Goal: Check status

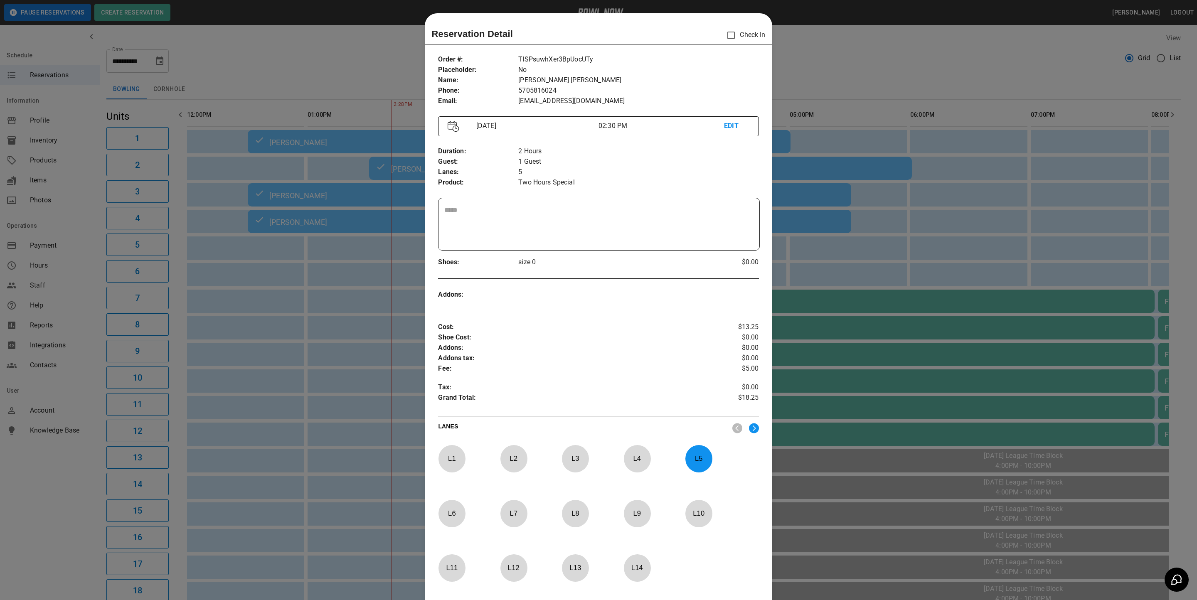
scroll to position [13, 0]
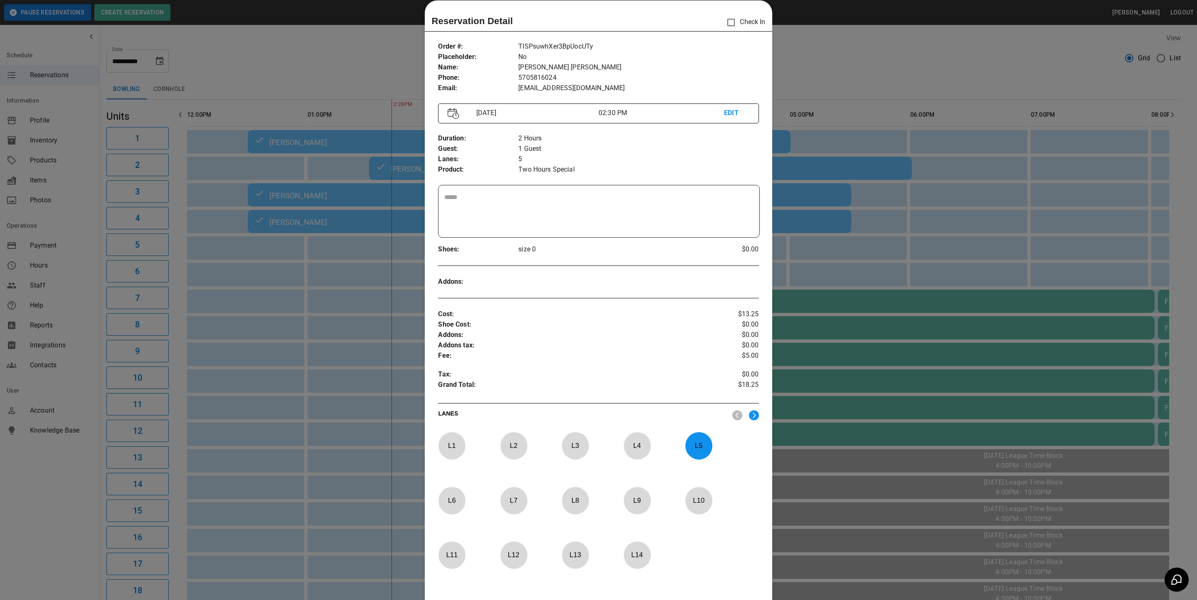
click at [831, 266] on div at bounding box center [598, 300] width 1197 height 600
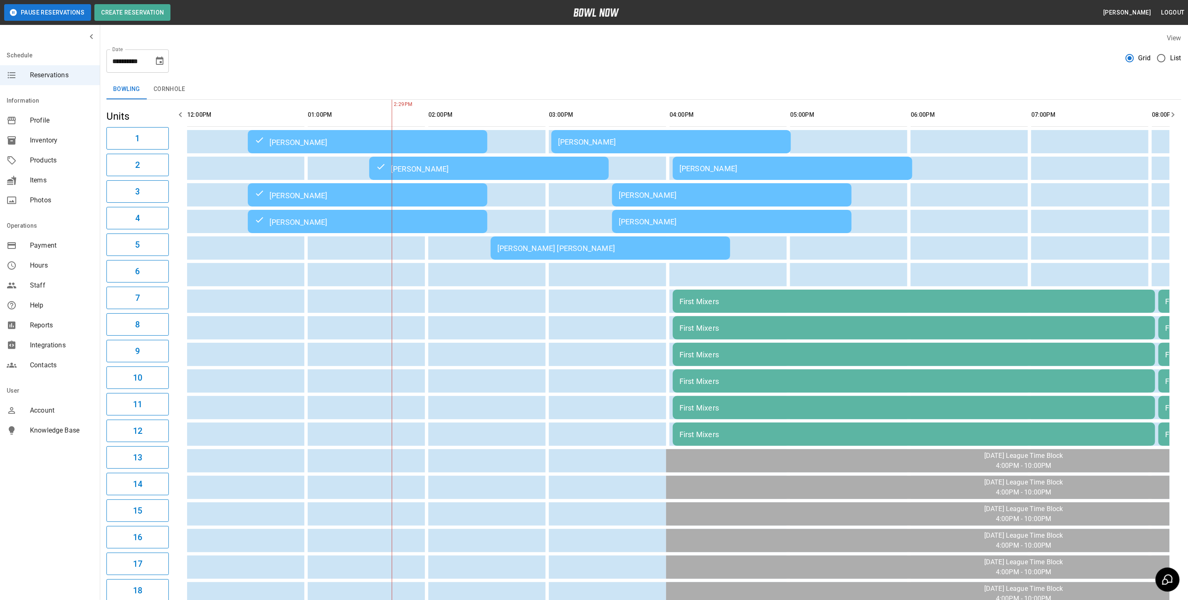
click at [515, 251] on div "[PERSON_NAME] [PERSON_NAME]" at bounding box center [610, 248] width 226 height 9
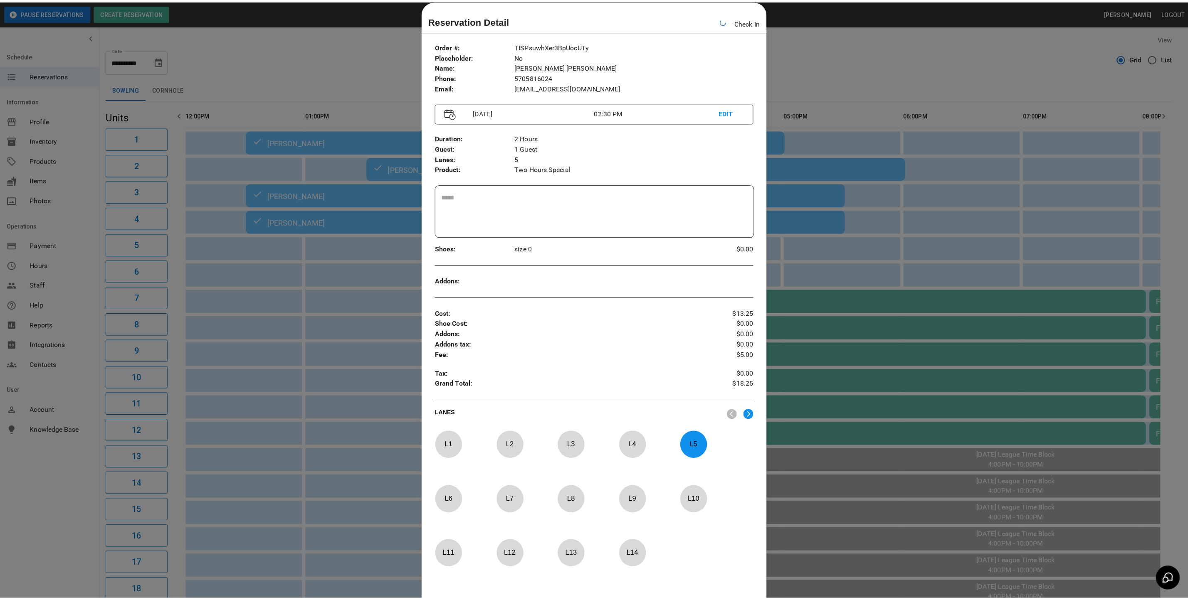
scroll to position [0, 206]
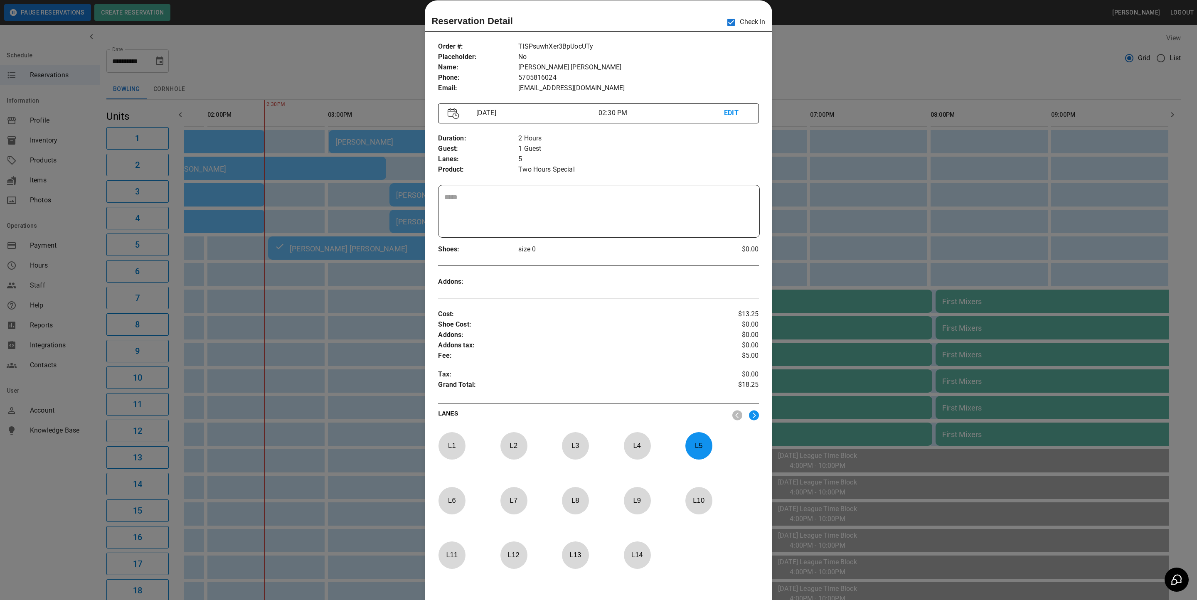
click at [831, 118] on div at bounding box center [598, 300] width 1197 height 600
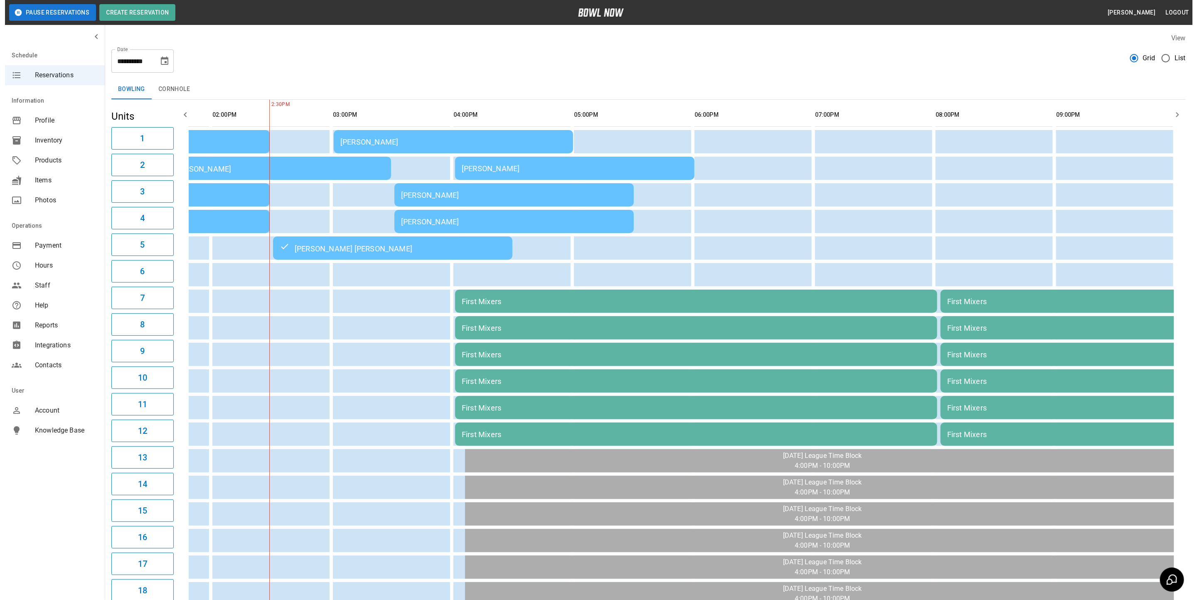
scroll to position [0, 213]
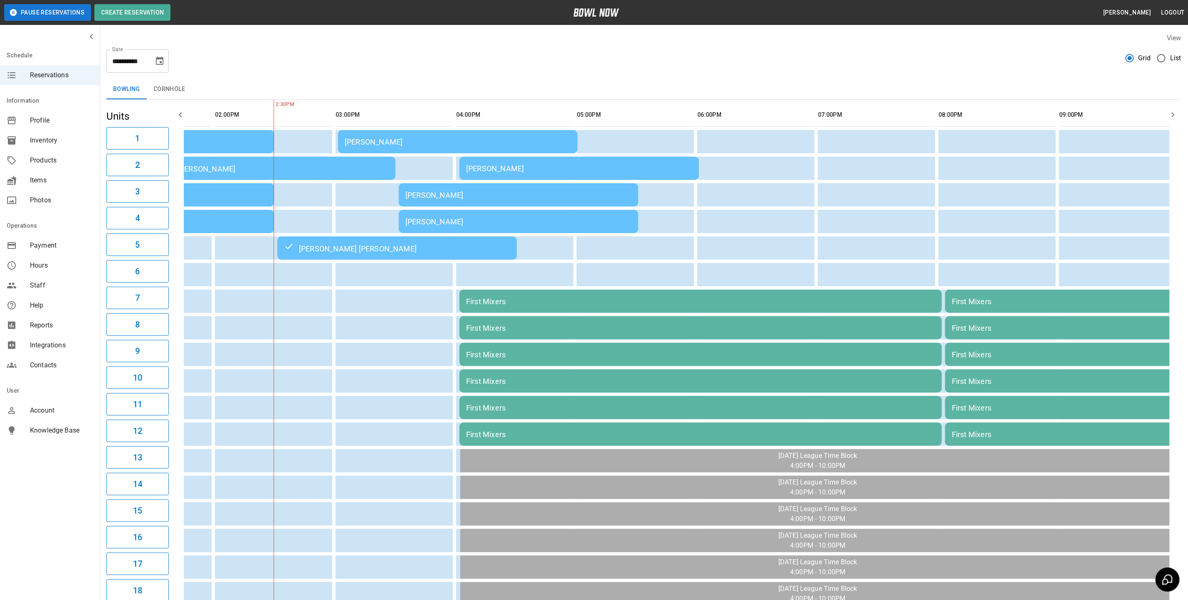
click at [276, 40] on div "View" at bounding box center [643, 38] width 1075 height 10
click at [413, 198] on div "[PERSON_NAME]" at bounding box center [518, 195] width 226 height 9
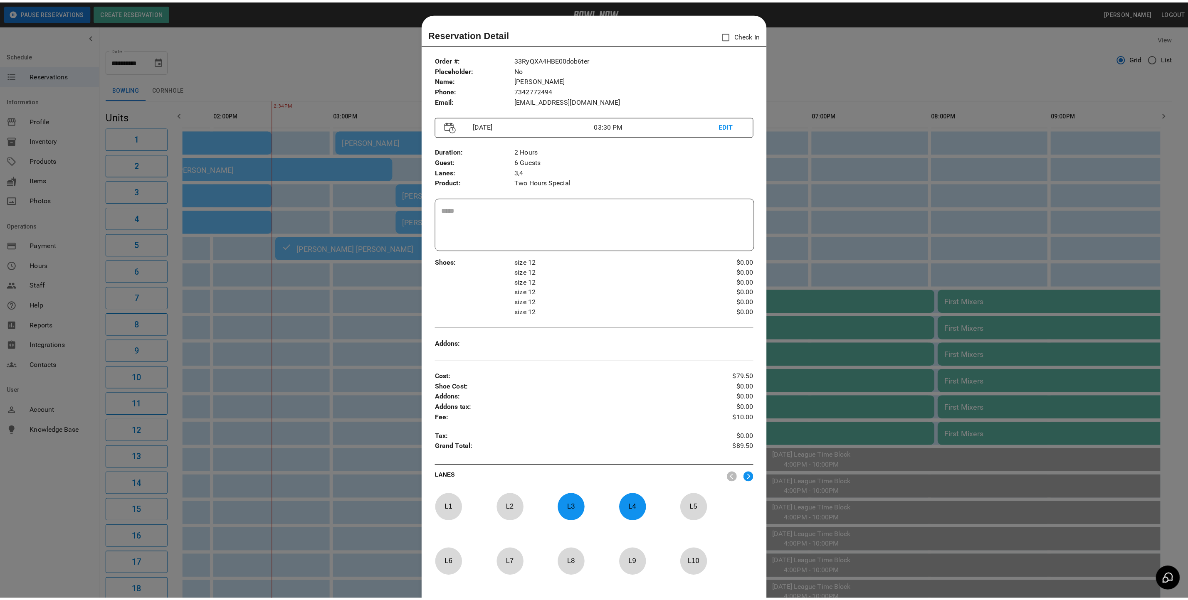
scroll to position [13, 0]
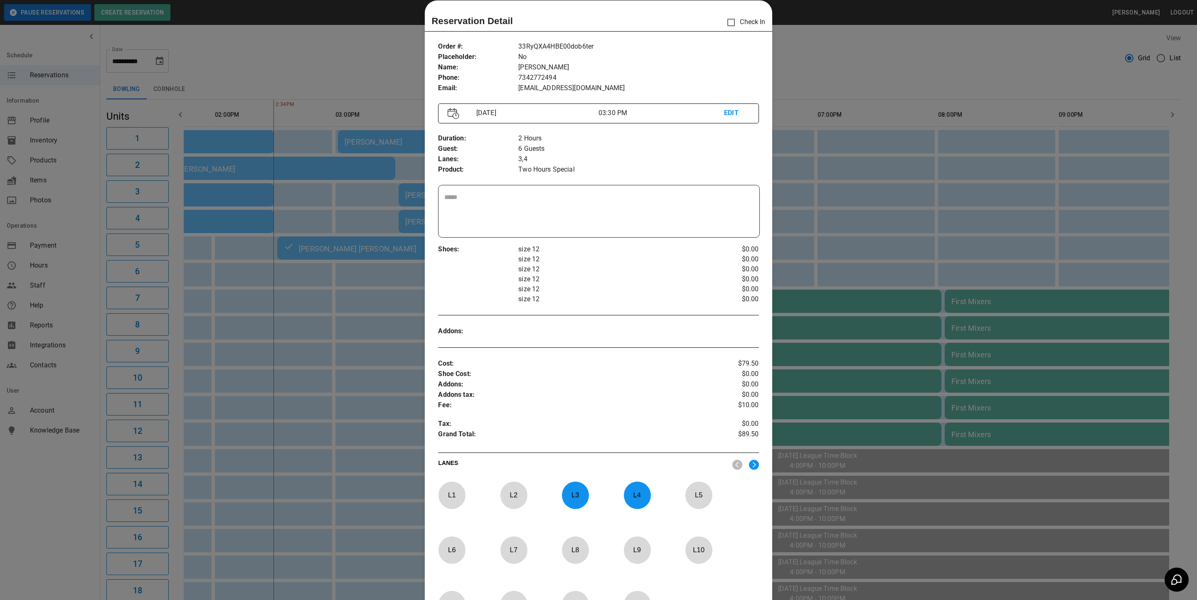
click at [778, 246] on div at bounding box center [598, 300] width 1197 height 600
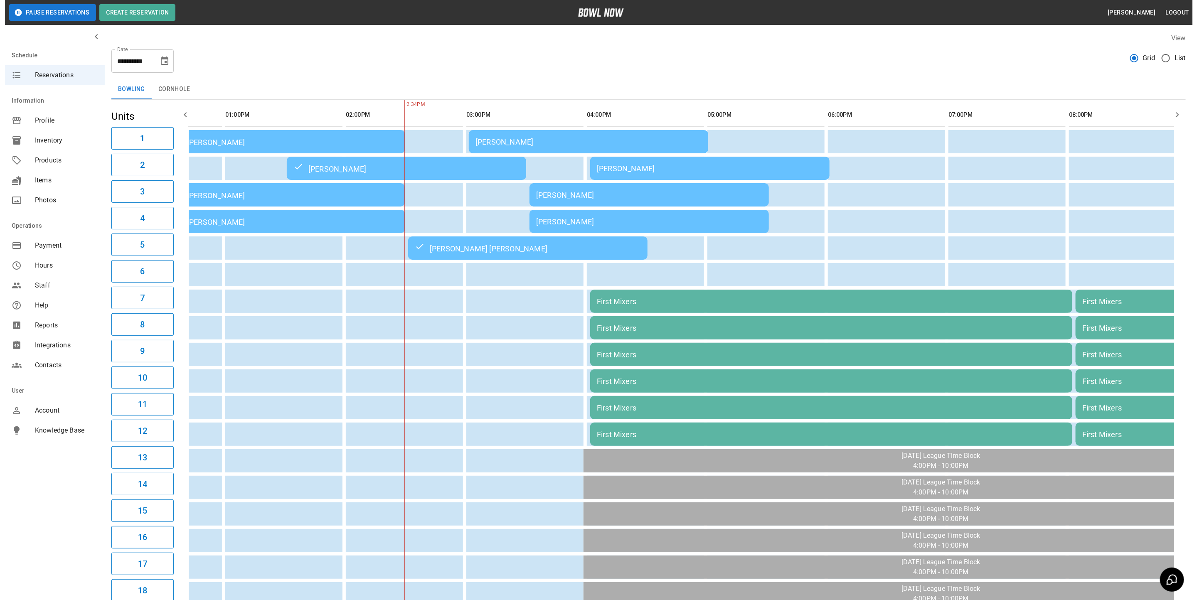
scroll to position [0, 0]
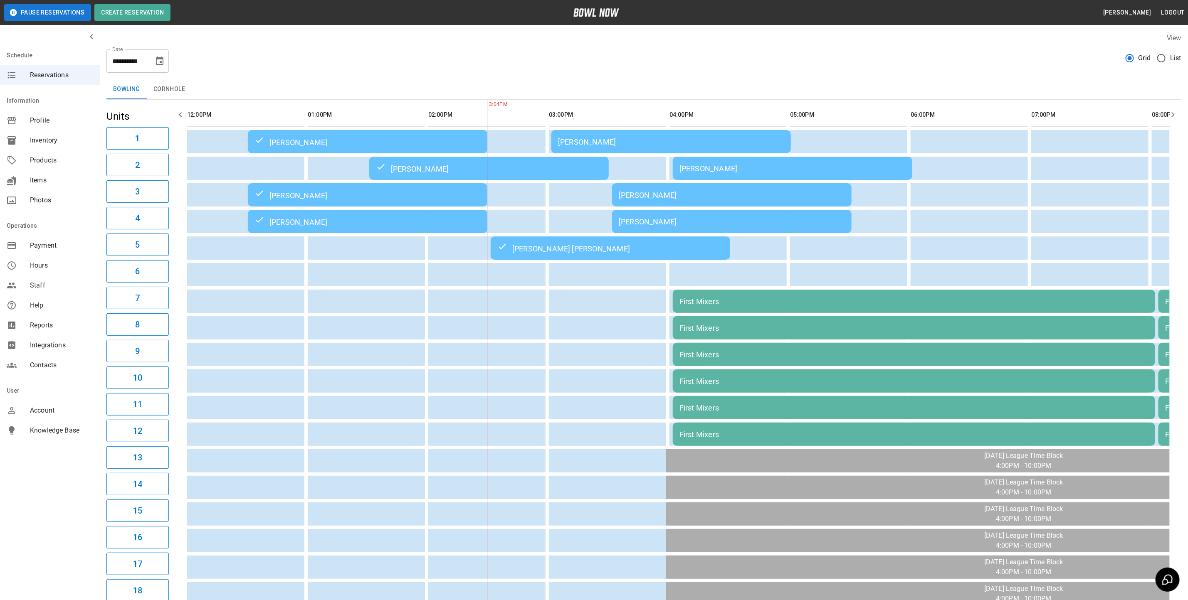
click at [637, 140] on div "[PERSON_NAME]" at bounding box center [671, 142] width 226 height 9
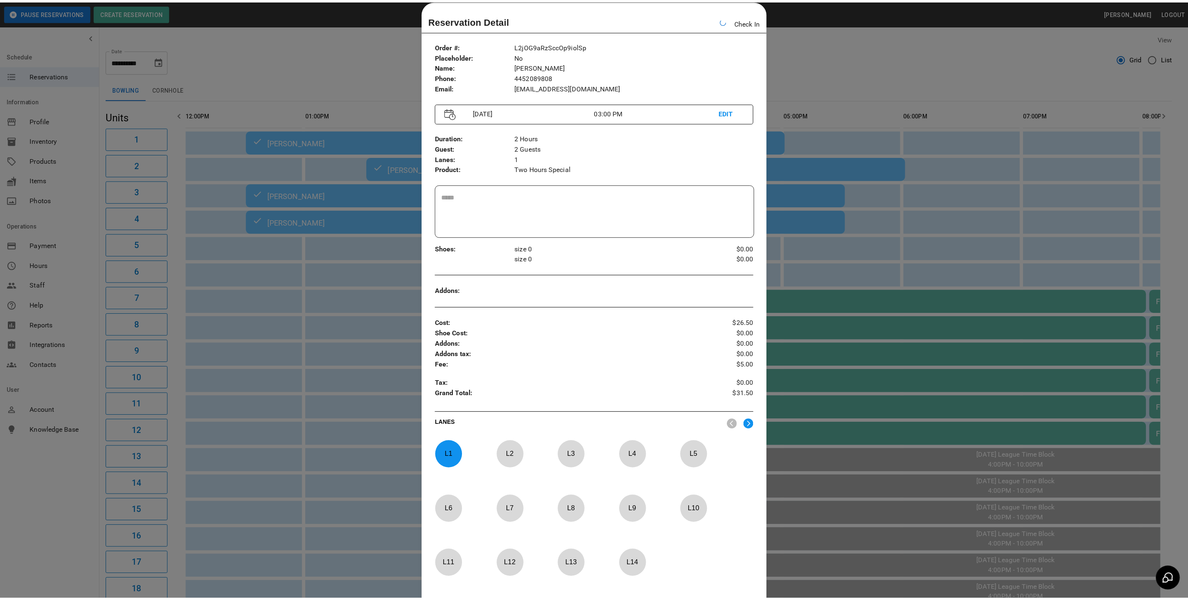
scroll to position [0, 206]
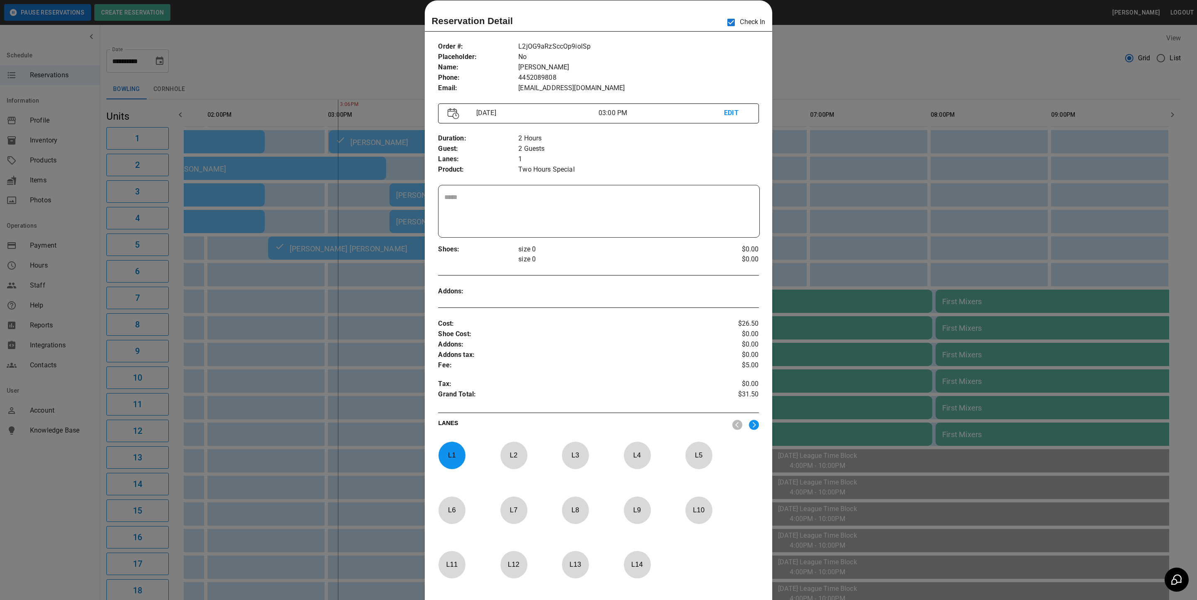
click at [873, 85] on div at bounding box center [598, 300] width 1197 height 600
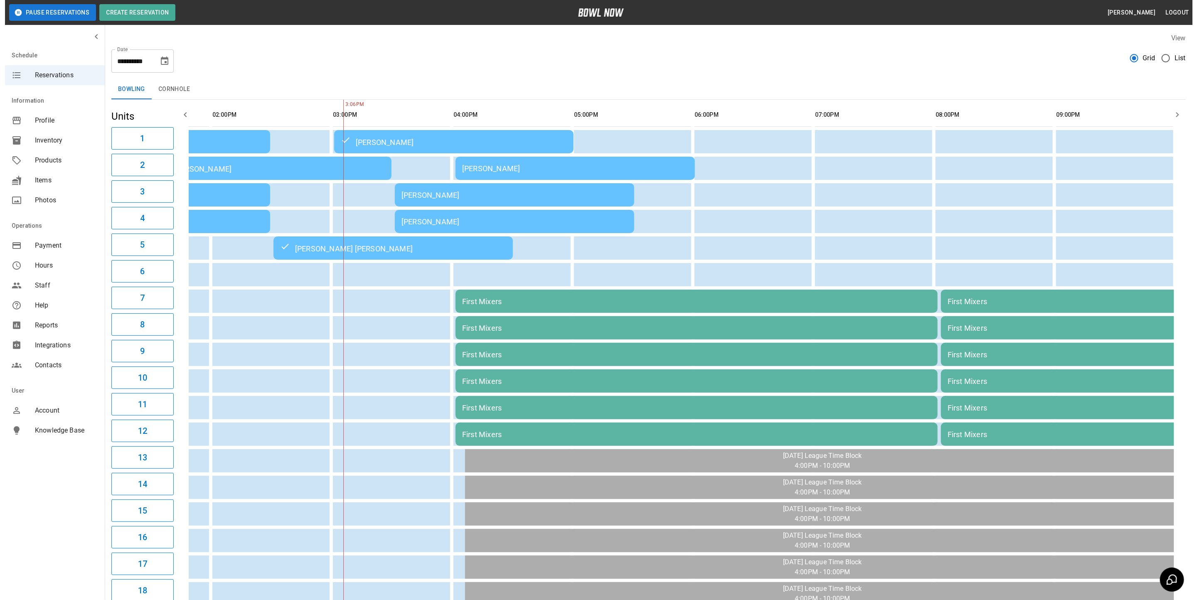
scroll to position [0, 219]
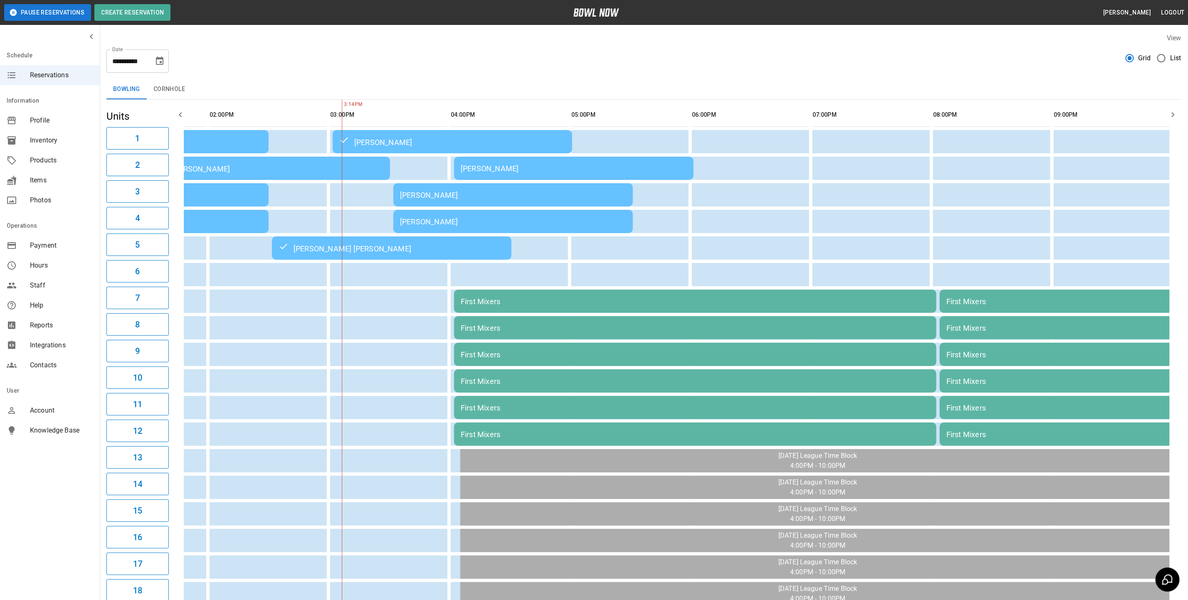
click at [654, 168] on div "[PERSON_NAME]" at bounding box center [574, 168] width 226 height 9
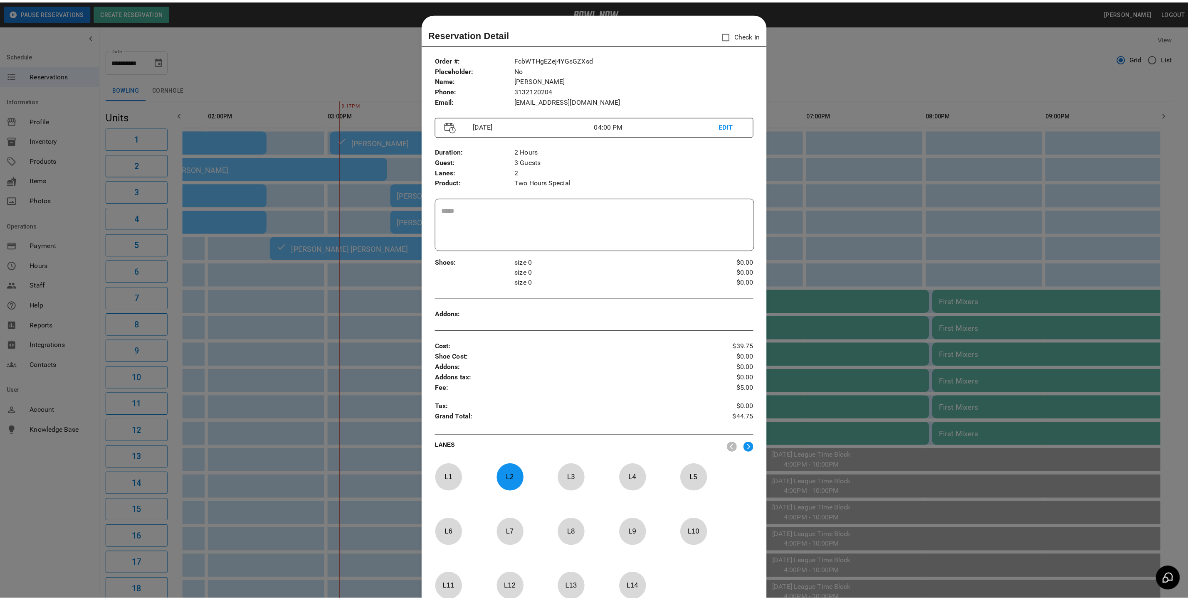
scroll to position [13, 0]
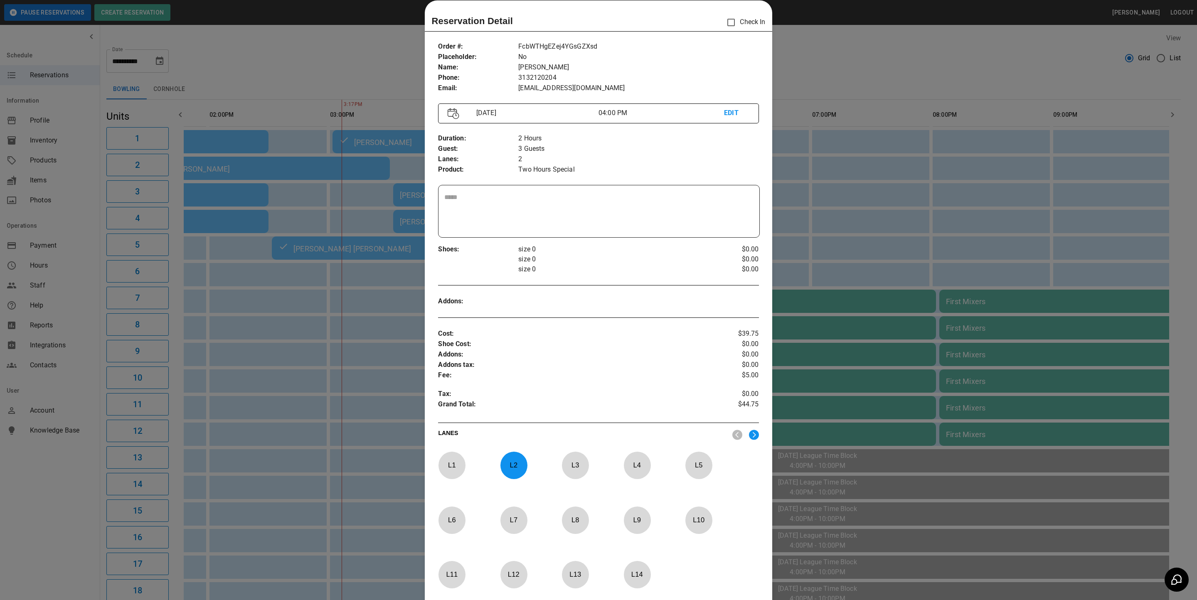
click at [832, 276] on div at bounding box center [598, 300] width 1197 height 600
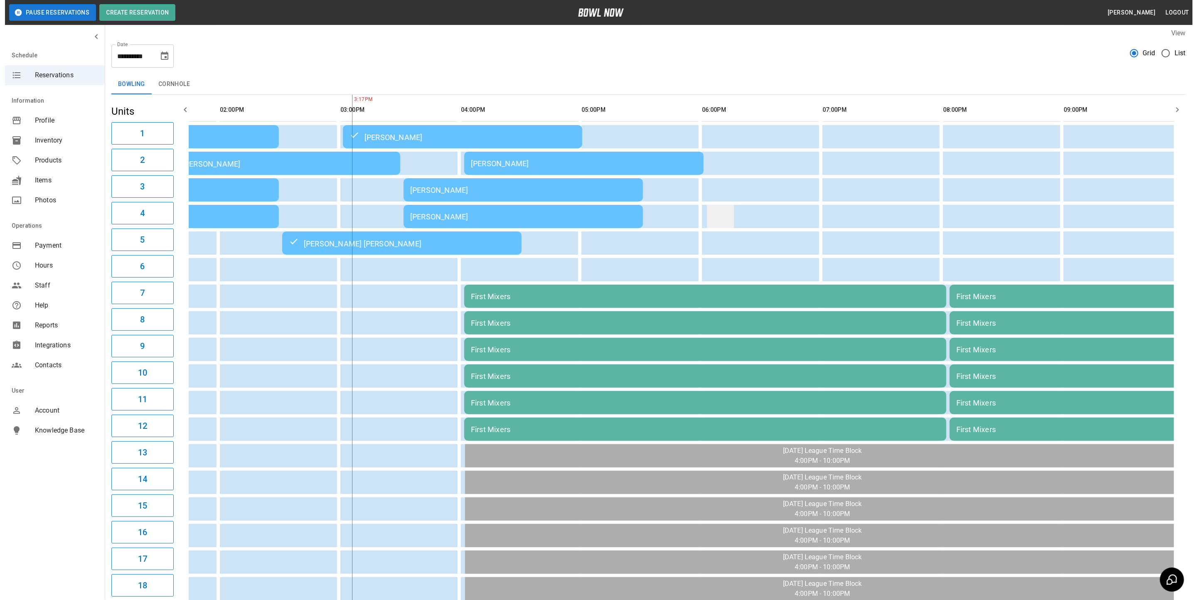
scroll to position [0, 0]
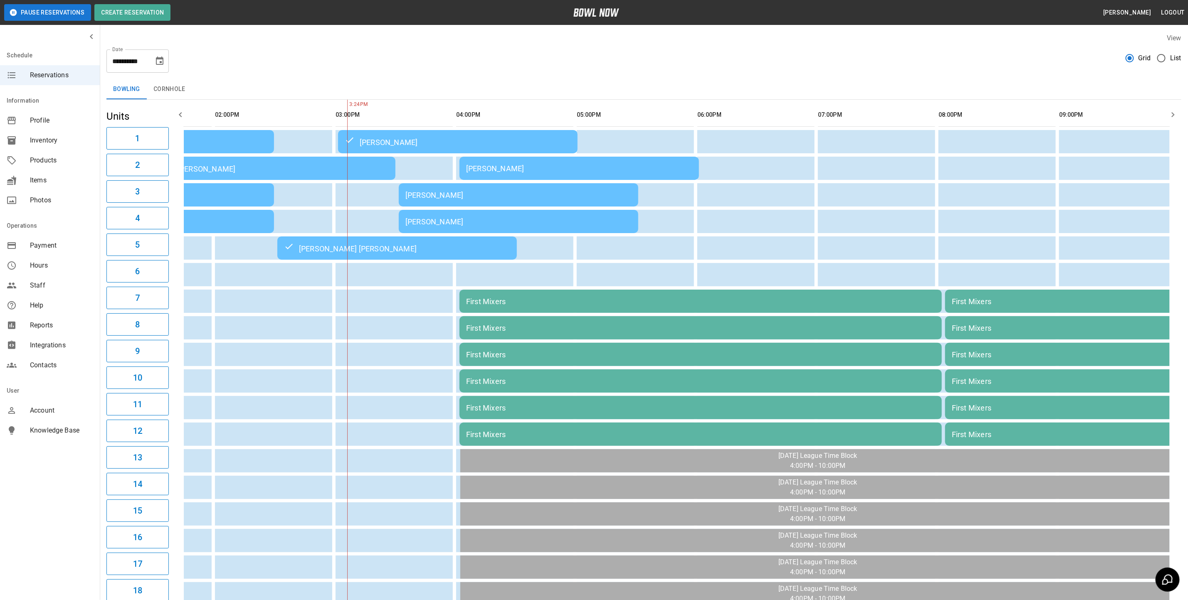
click at [448, 194] on div "[PERSON_NAME]" at bounding box center [518, 195] width 226 height 9
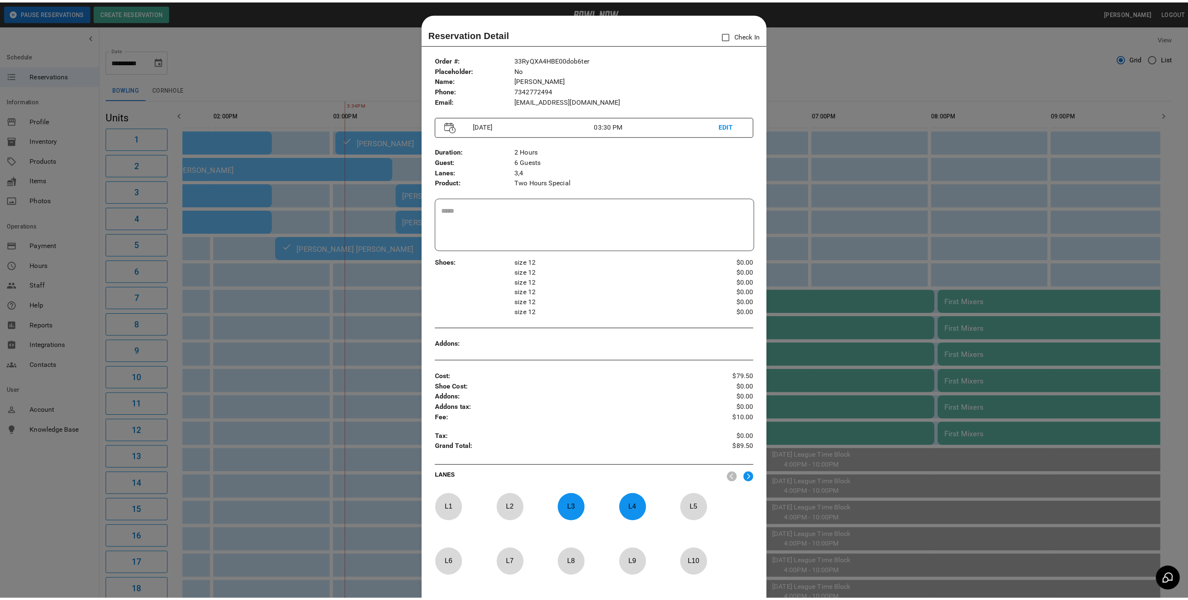
scroll to position [13, 0]
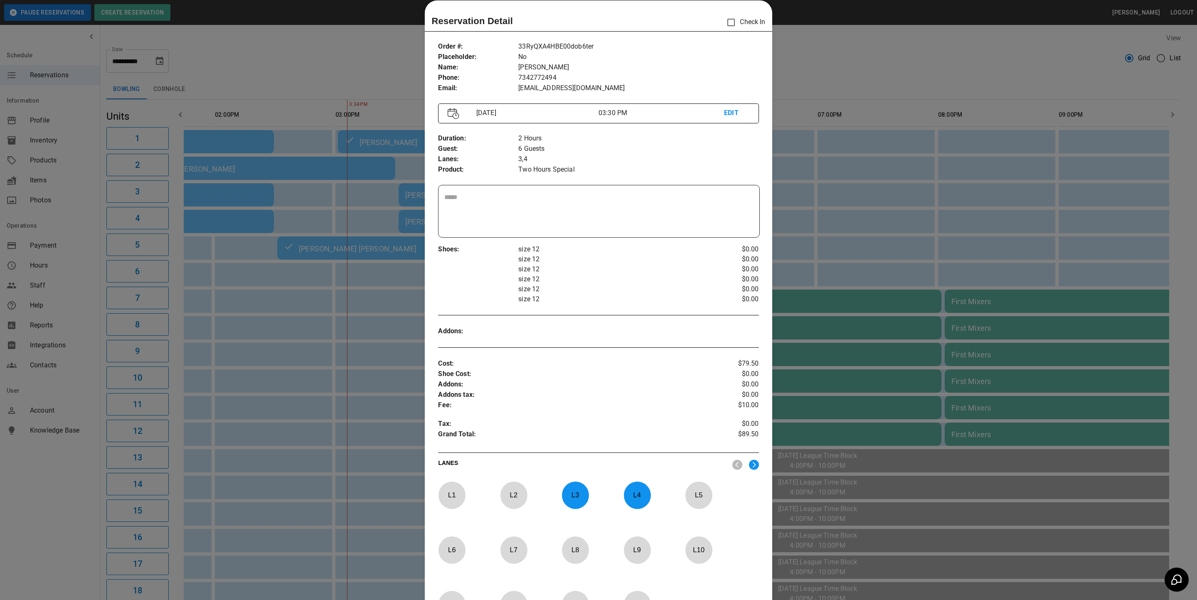
click at [252, 415] on div at bounding box center [598, 300] width 1197 height 600
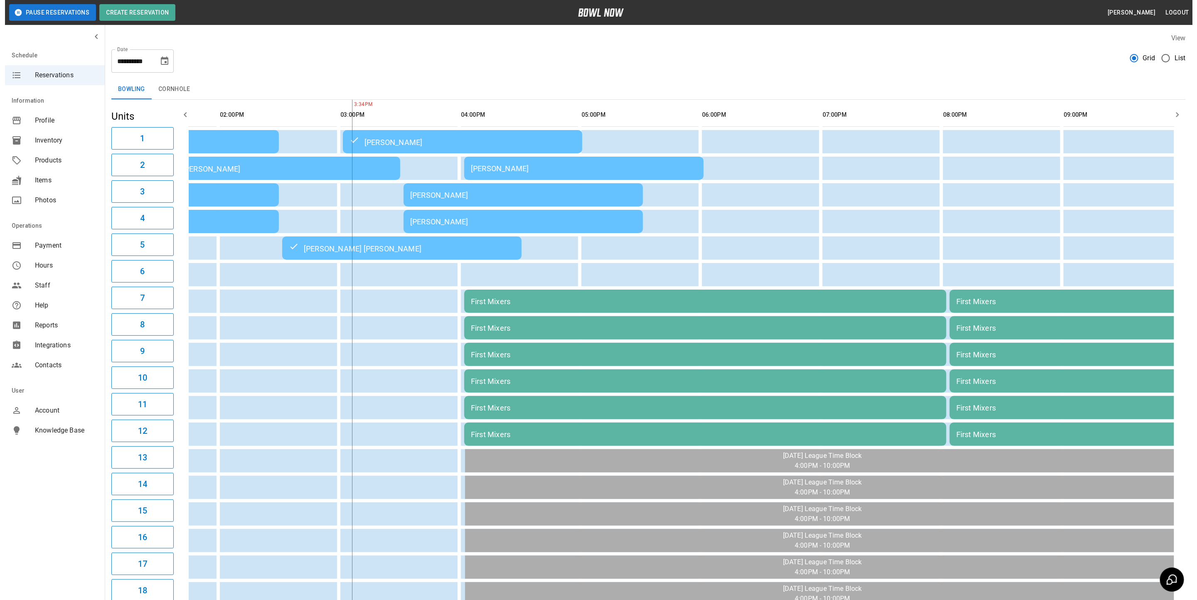
scroll to position [0, 196]
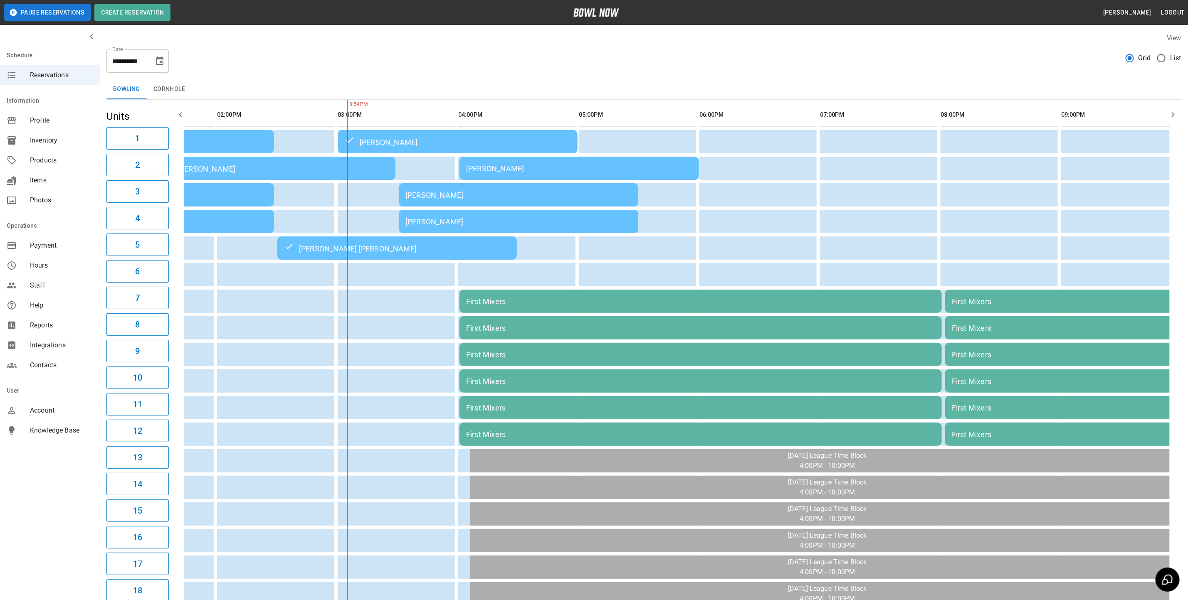
click at [466, 204] on td "[PERSON_NAME]" at bounding box center [518, 194] width 239 height 23
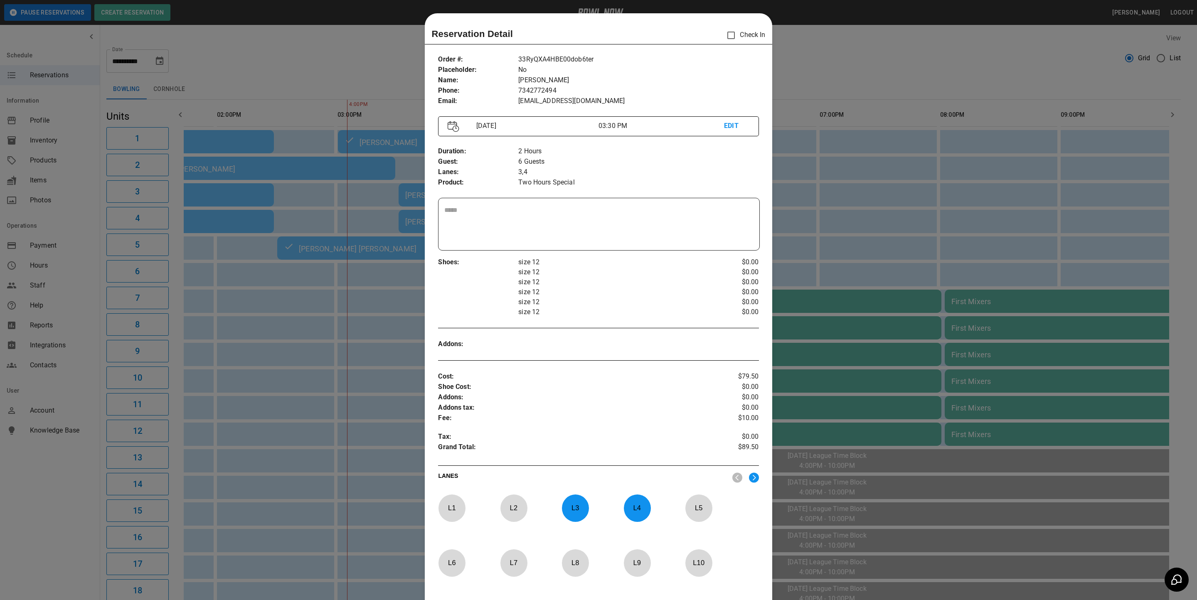
scroll to position [13, 0]
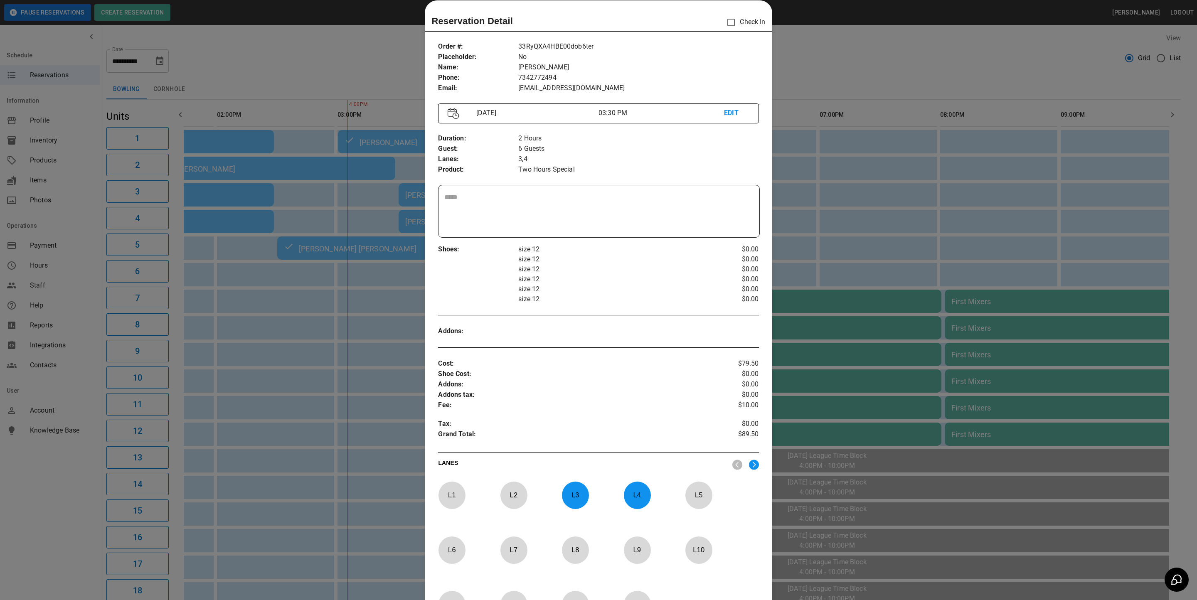
click at [718, 6] on div "Reservation Detail Check In Order # : Placeholder : Name : Phone : Email : 33Ry…" at bounding box center [598, 350] width 347 height 701
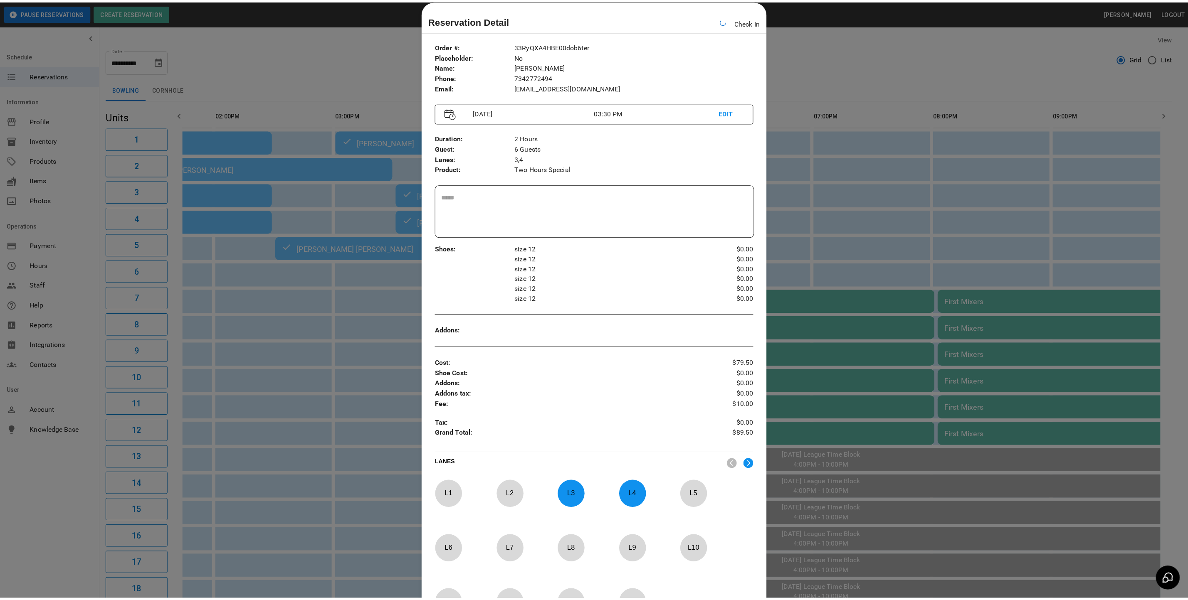
scroll to position [0, 206]
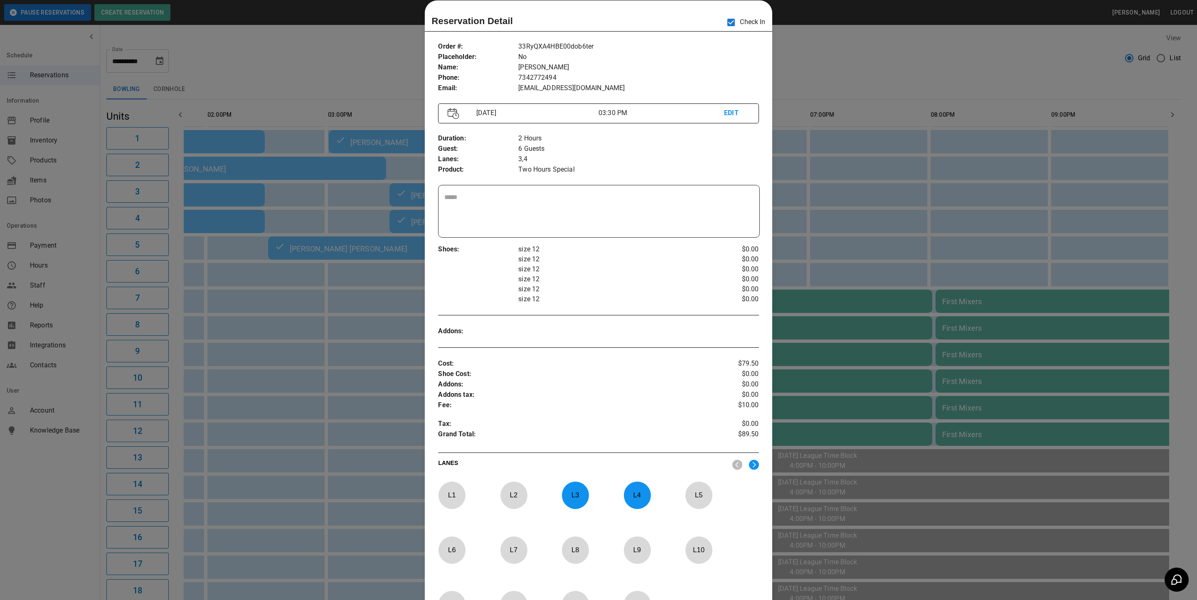
click at [836, 71] on div at bounding box center [598, 300] width 1197 height 600
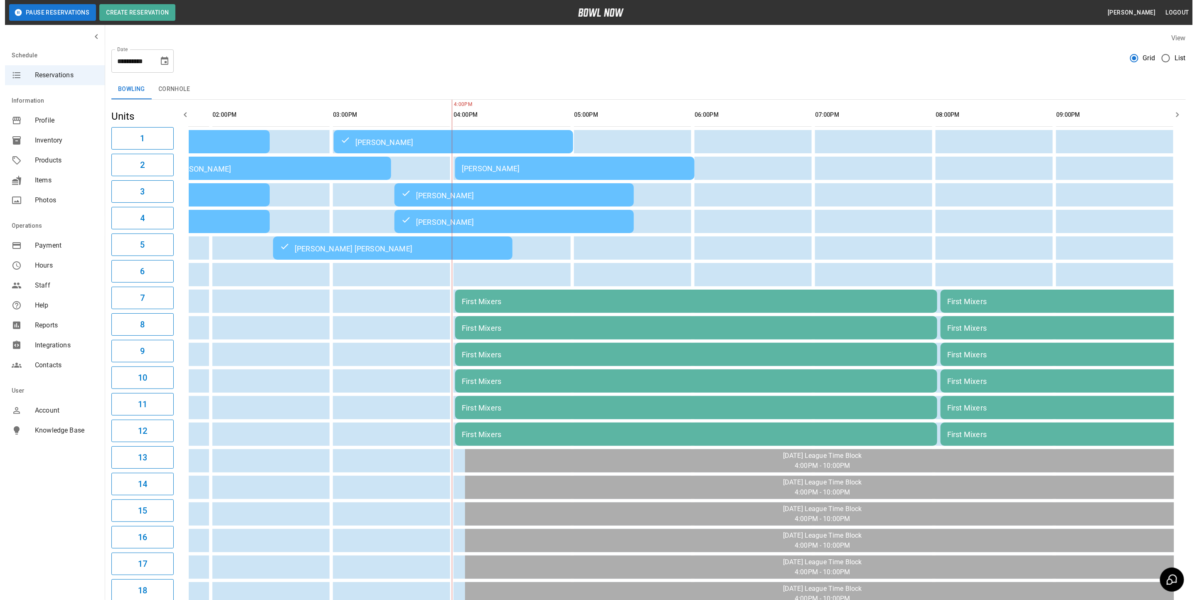
scroll to position [0, 213]
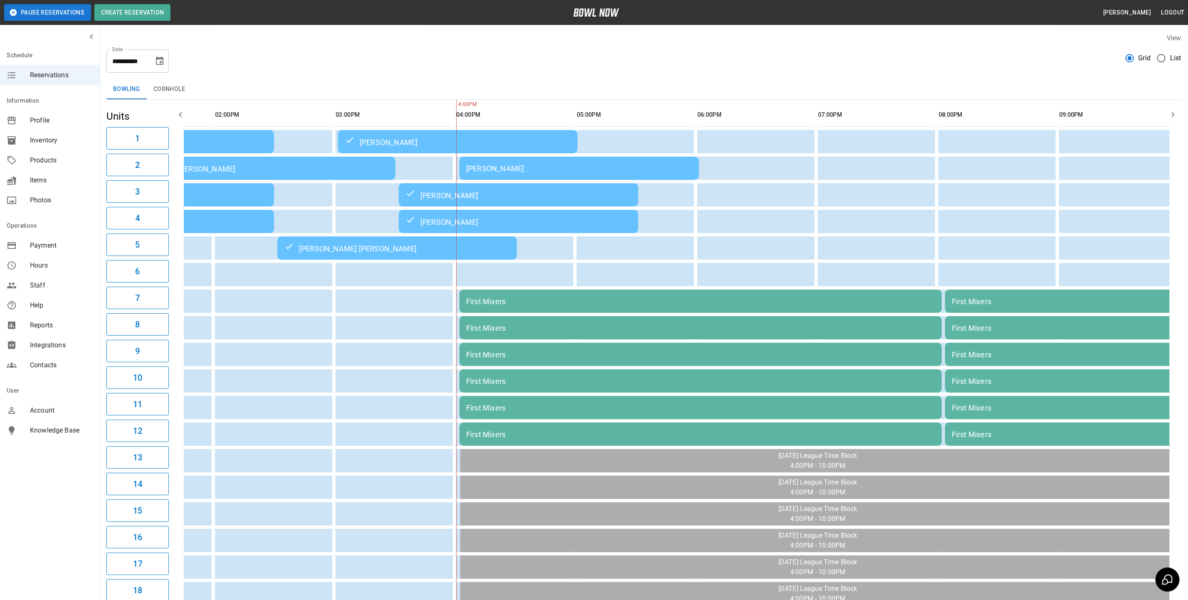
click at [506, 171] on div "[PERSON_NAME]" at bounding box center [579, 168] width 226 height 9
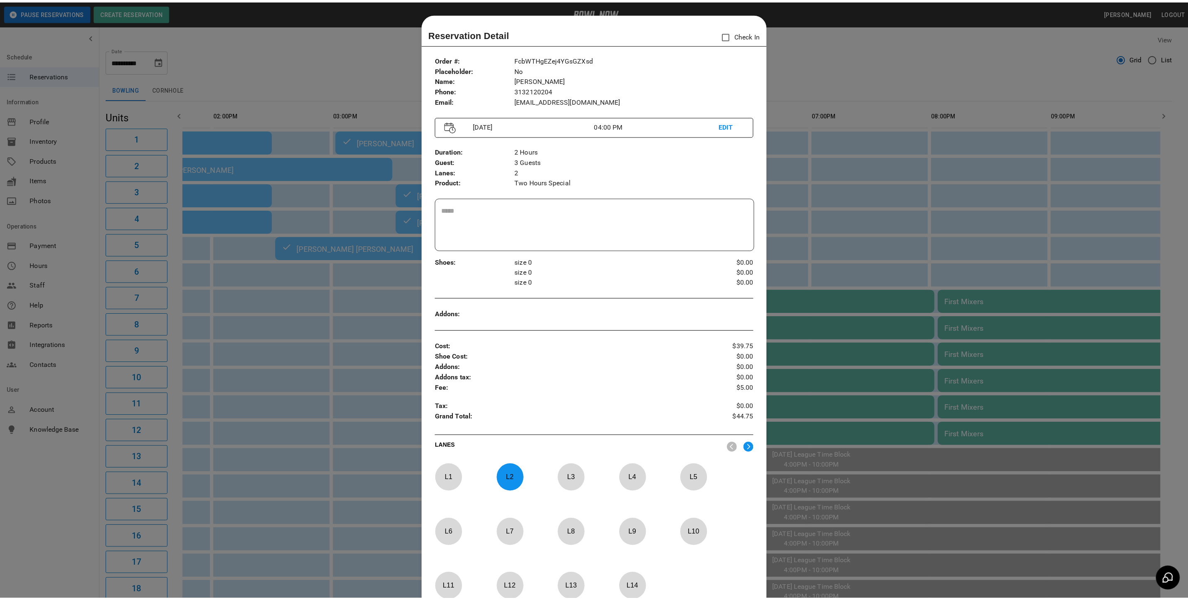
scroll to position [13, 0]
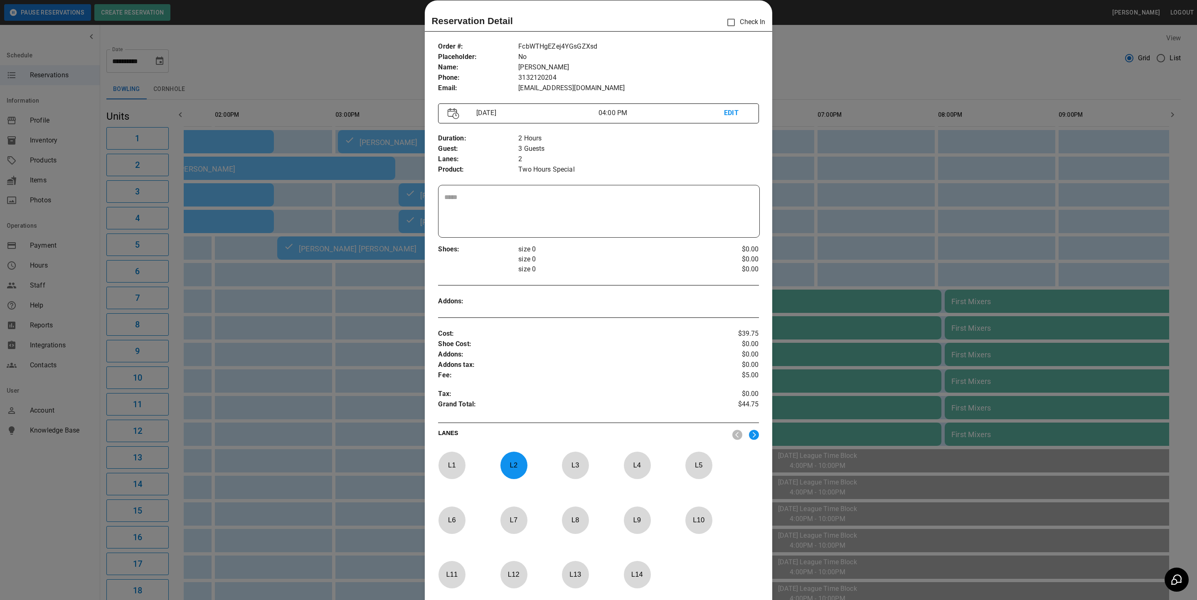
click at [817, 84] on div at bounding box center [598, 300] width 1197 height 600
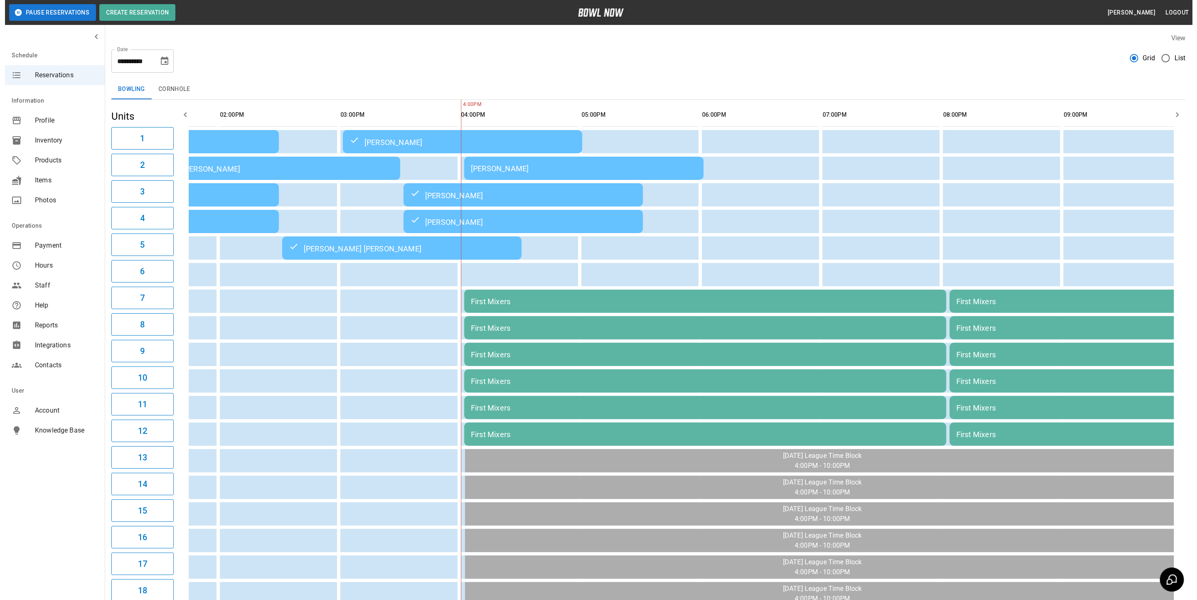
scroll to position [0, 196]
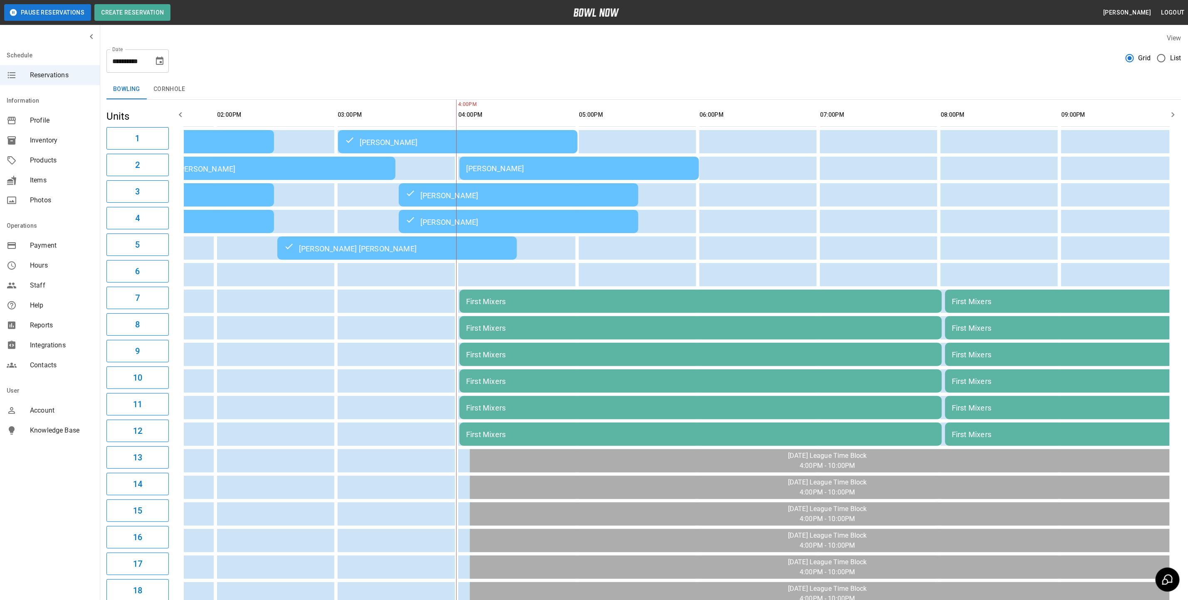
click at [607, 164] on div "[PERSON_NAME]" at bounding box center [579, 168] width 226 height 9
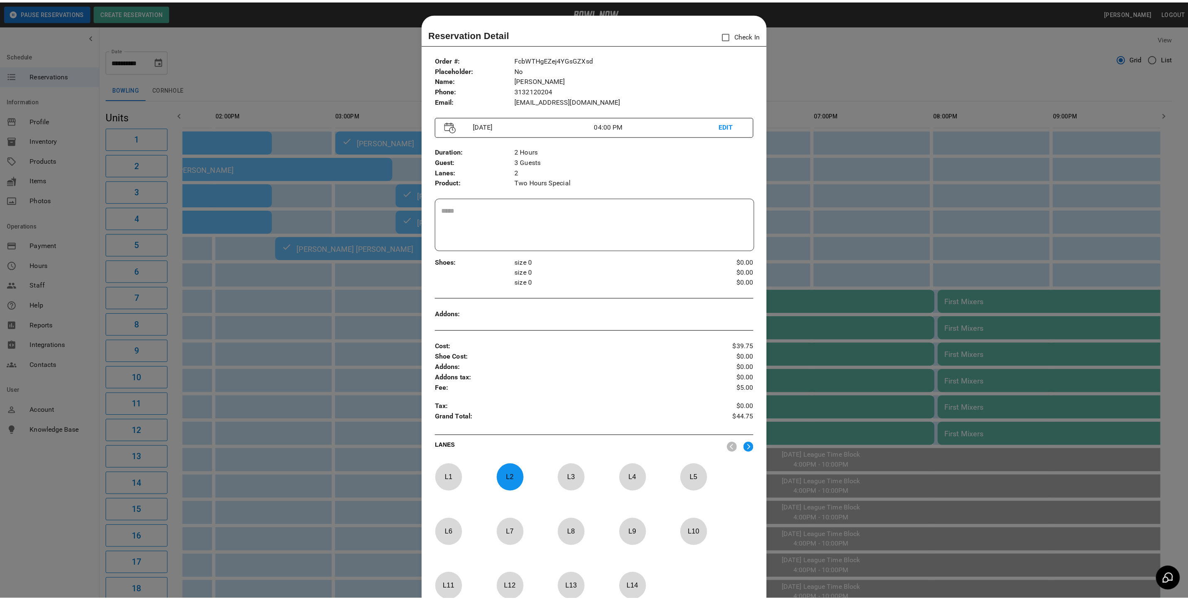
scroll to position [13, 0]
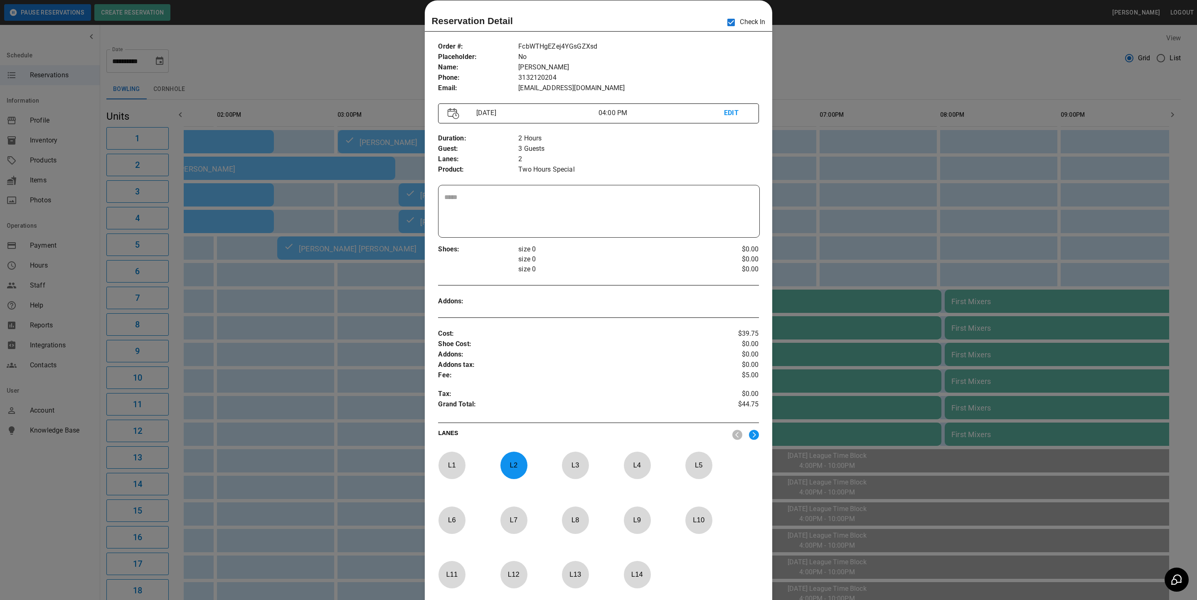
click at [909, 59] on div at bounding box center [598, 300] width 1197 height 600
